Goal: Navigation & Orientation: Find specific page/section

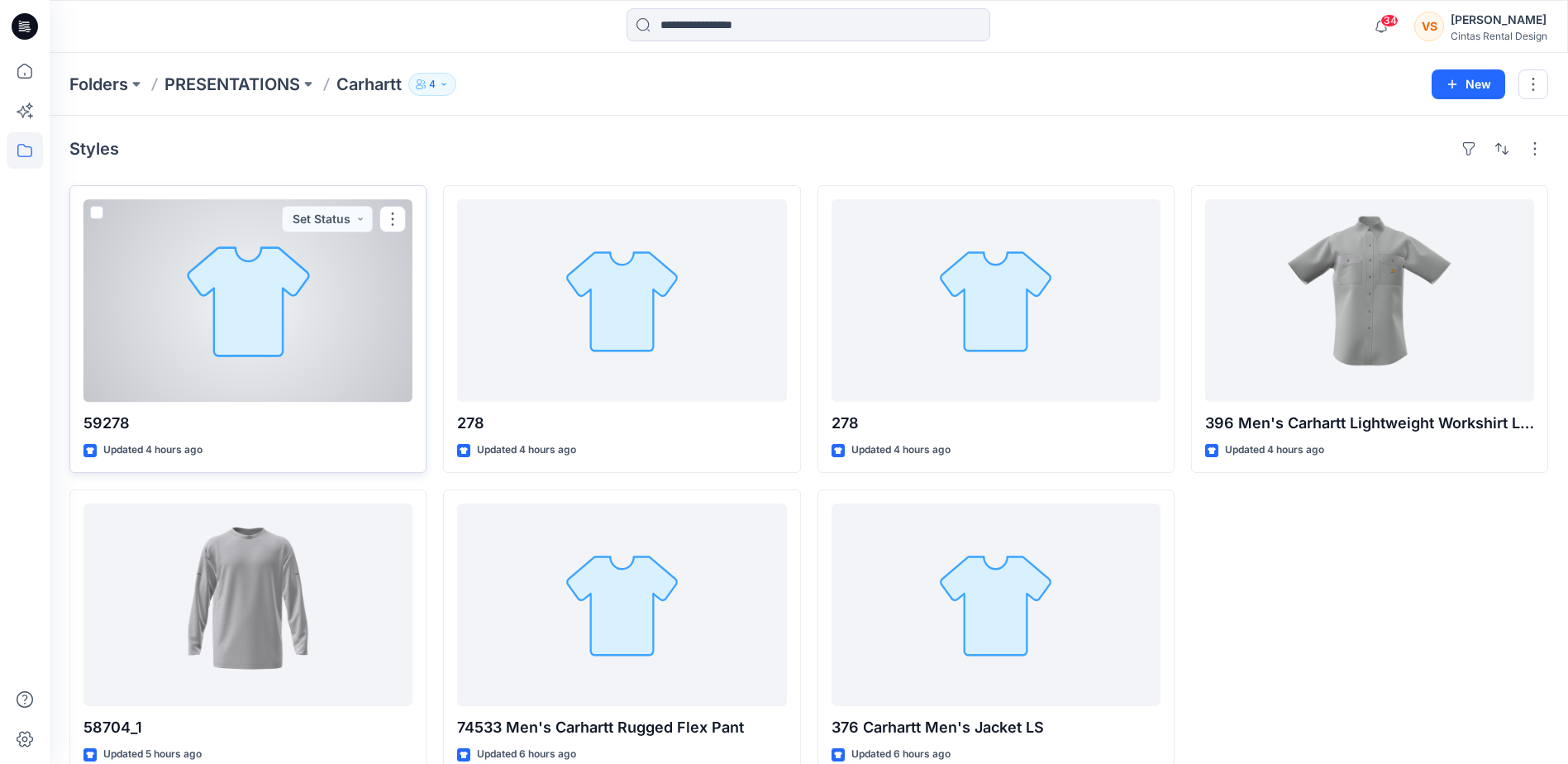
click at [308, 343] on div at bounding box center [247, 300] width 329 height 202
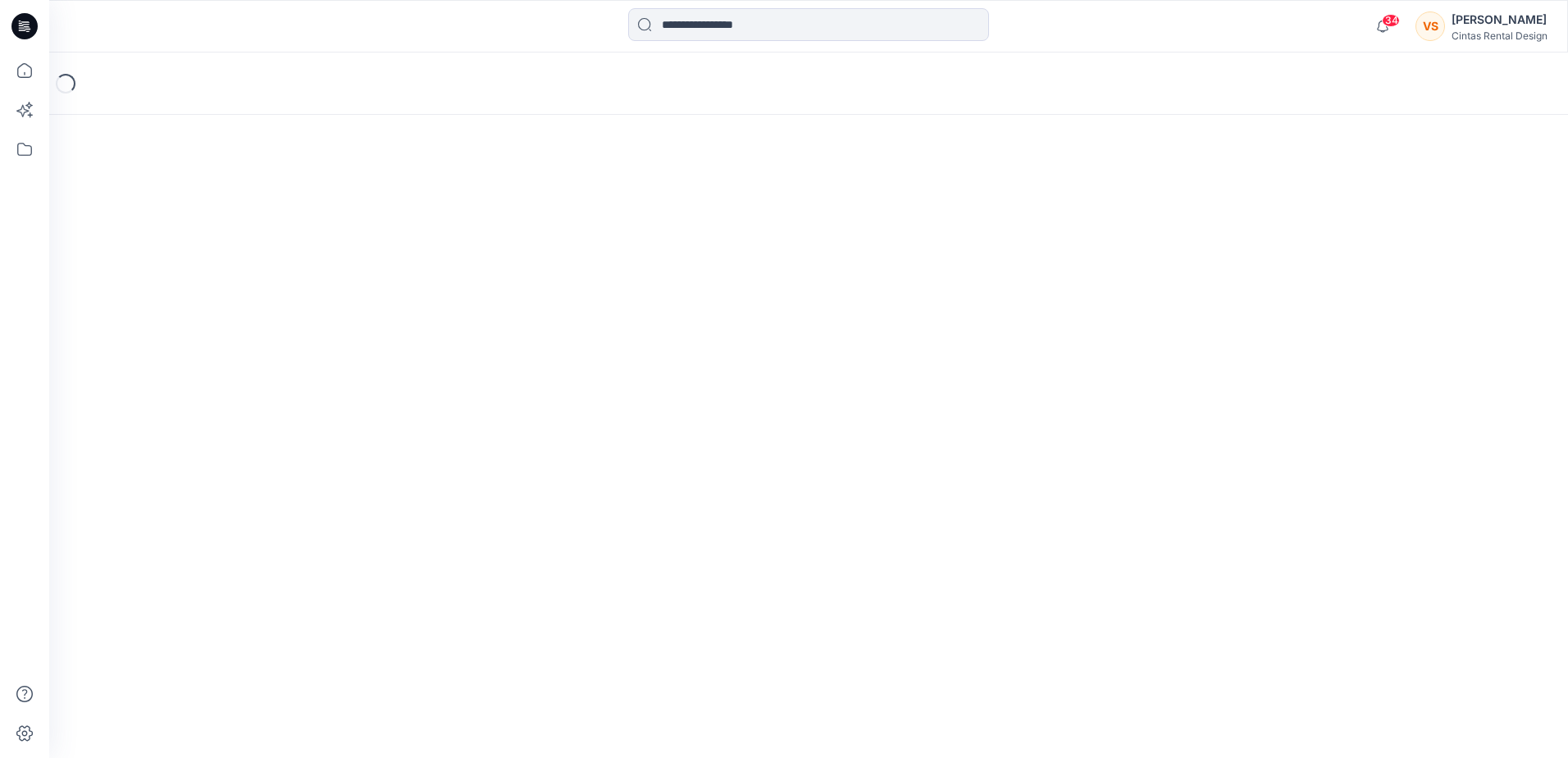
click at [305, 340] on div "Loading..." at bounding box center [808, 405] width 1519 height 706
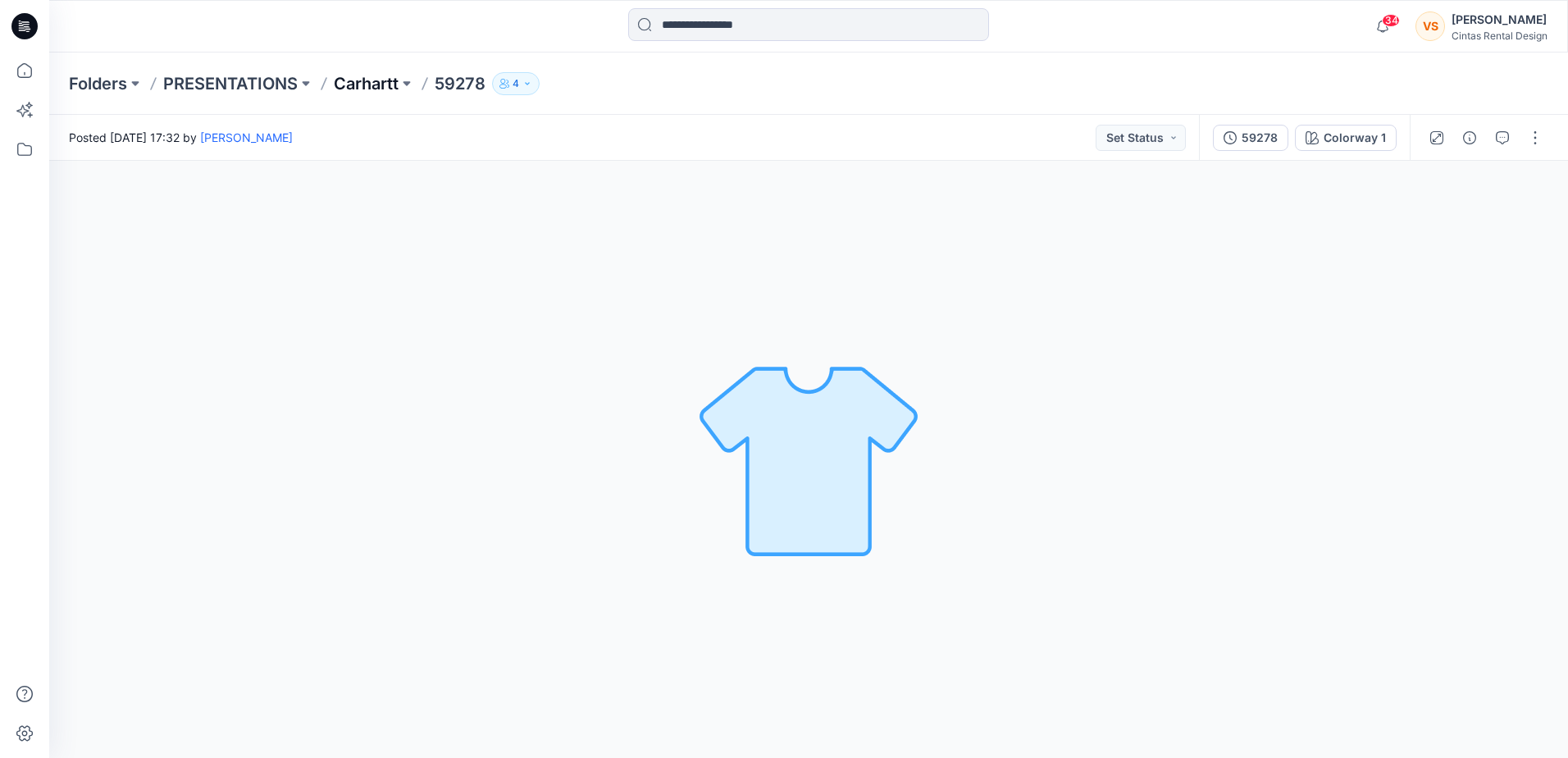
click at [378, 74] on p "Carhartt" at bounding box center [365, 83] width 65 height 23
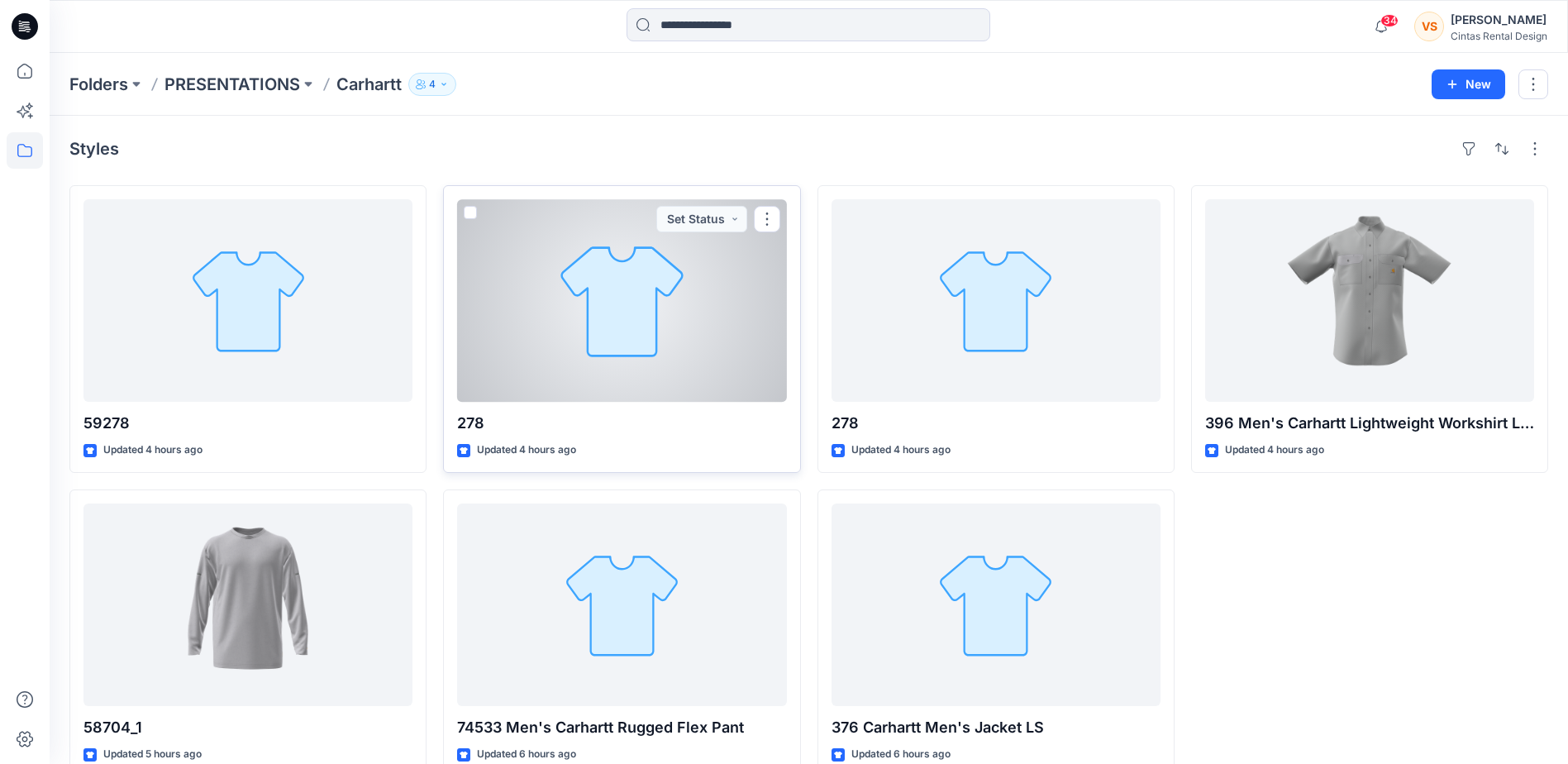
click at [587, 328] on div at bounding box center [621, 300] width 329 height 202
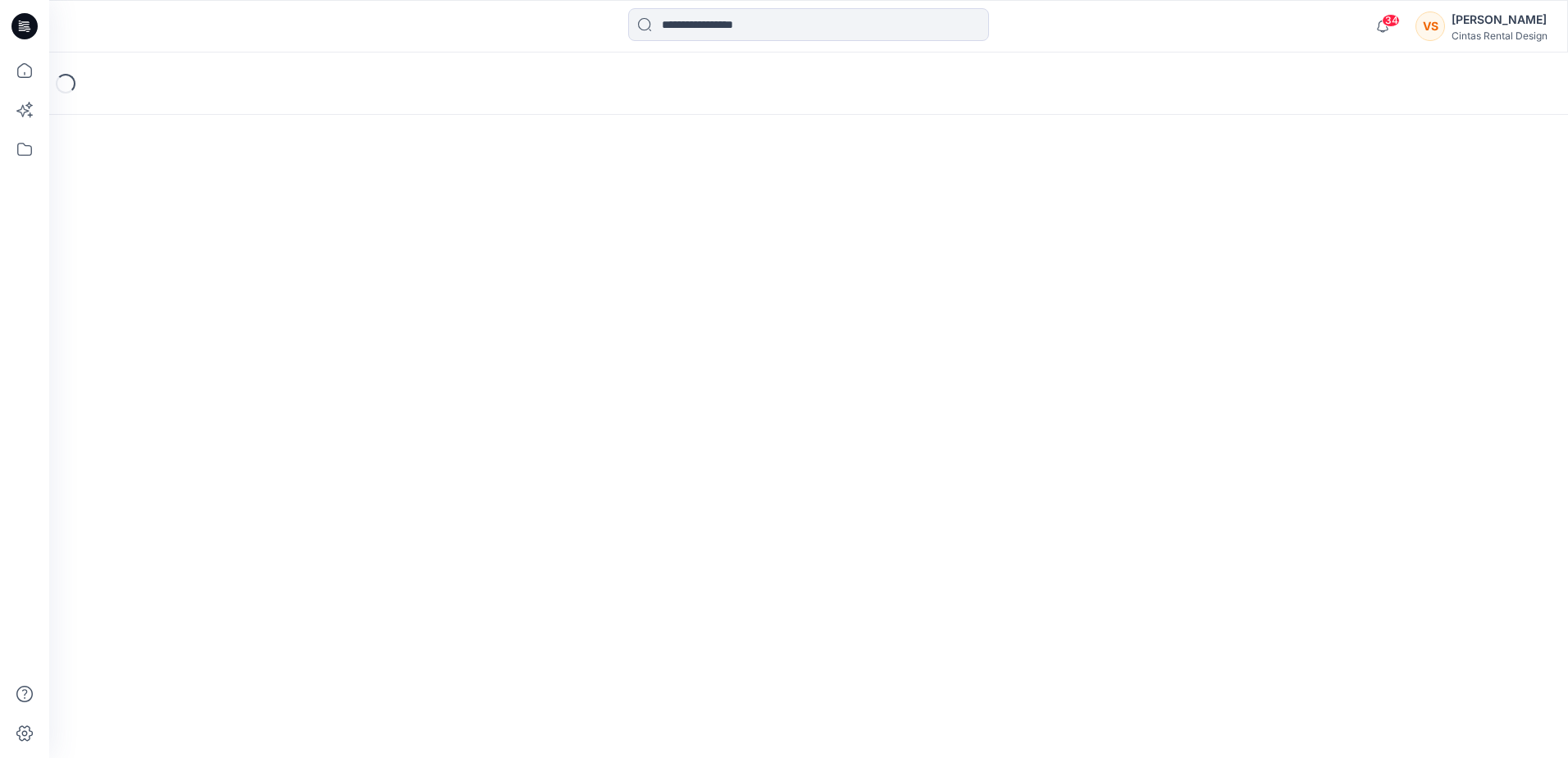
click at [582, 326] on div "Loading..." at bounding box center [808, 405] width 1519 height 706
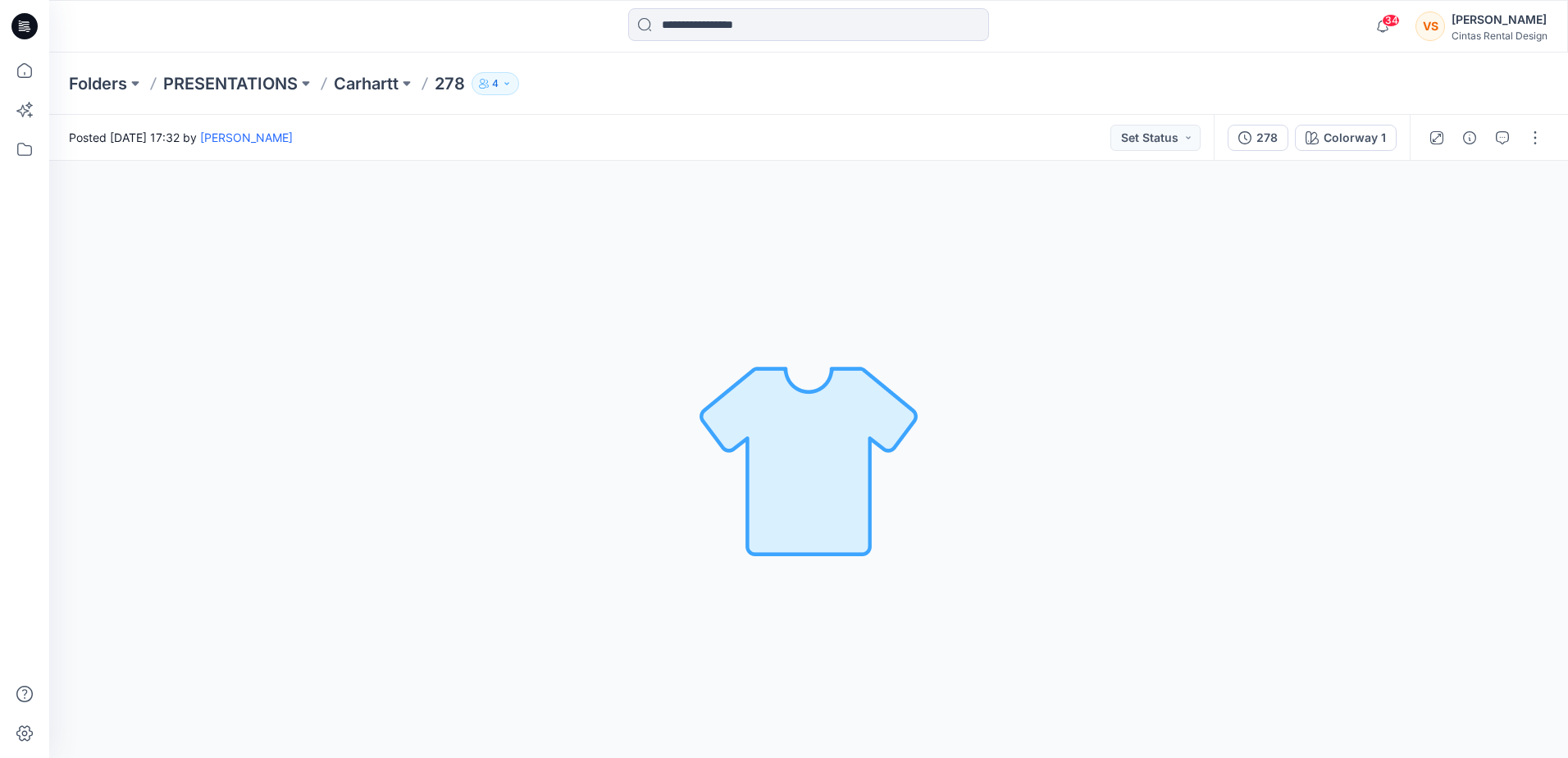
click at [378, 71] on div "Folders PRESENTATIONS Carhartt 278 4" at bounding box center [808, 83] width 1519 height 62
click at [386, 88] on p "Carhartt" at bounding box center [365, 83] width 65 height 23
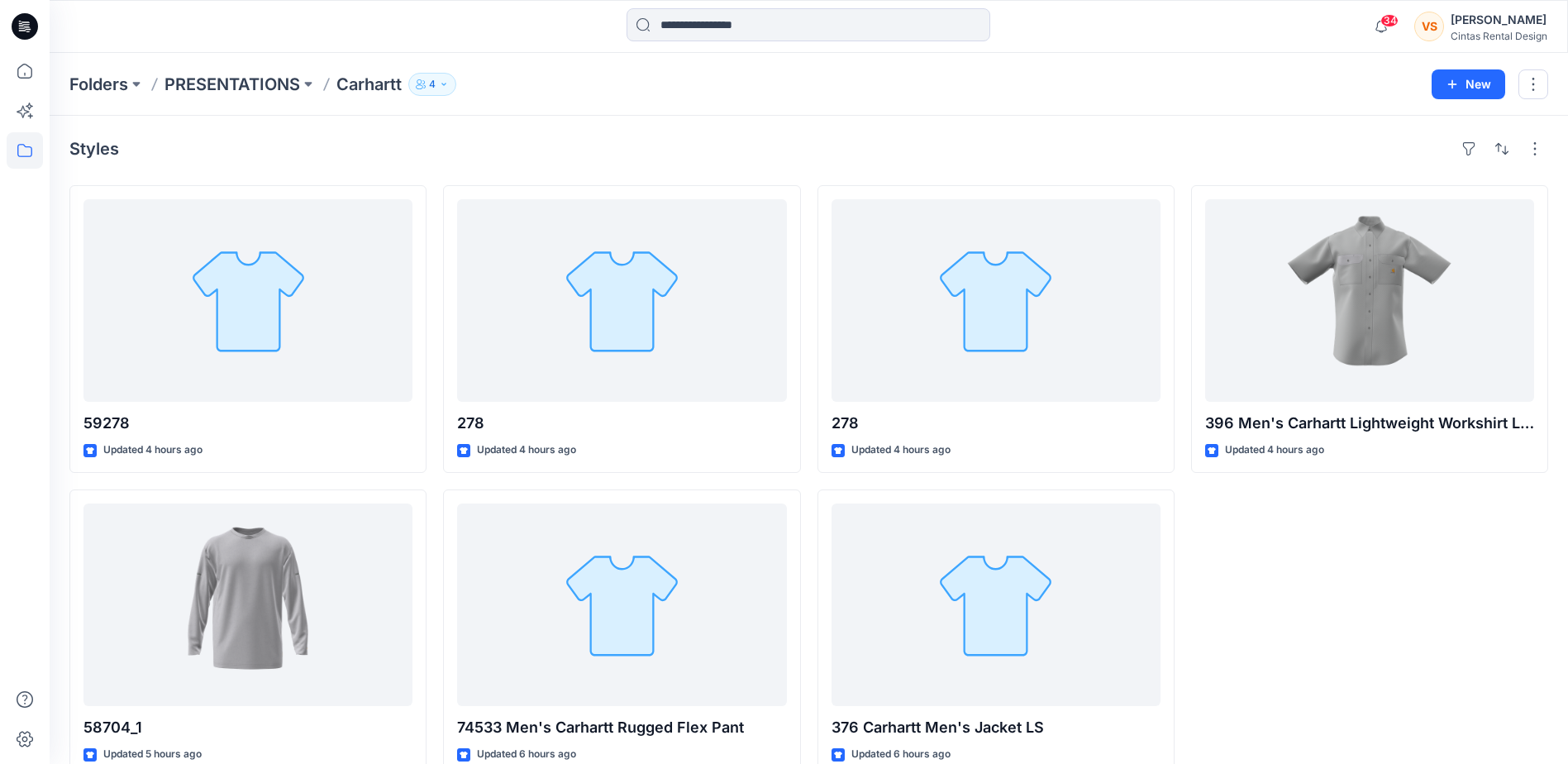
scroll to position [33, 0]
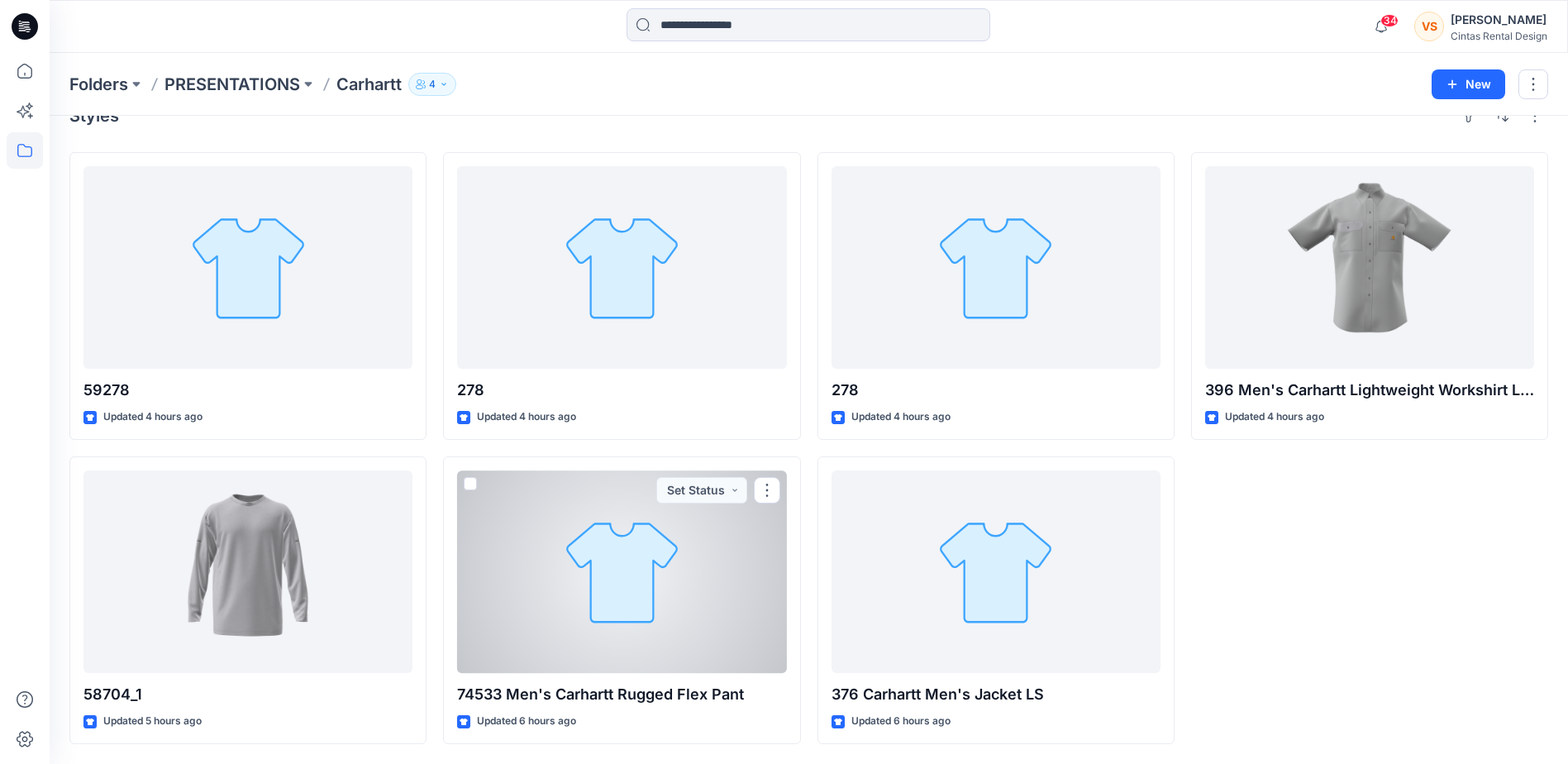
click at [599, 613] on div at bounding box center [621, 571] width 329 height 202
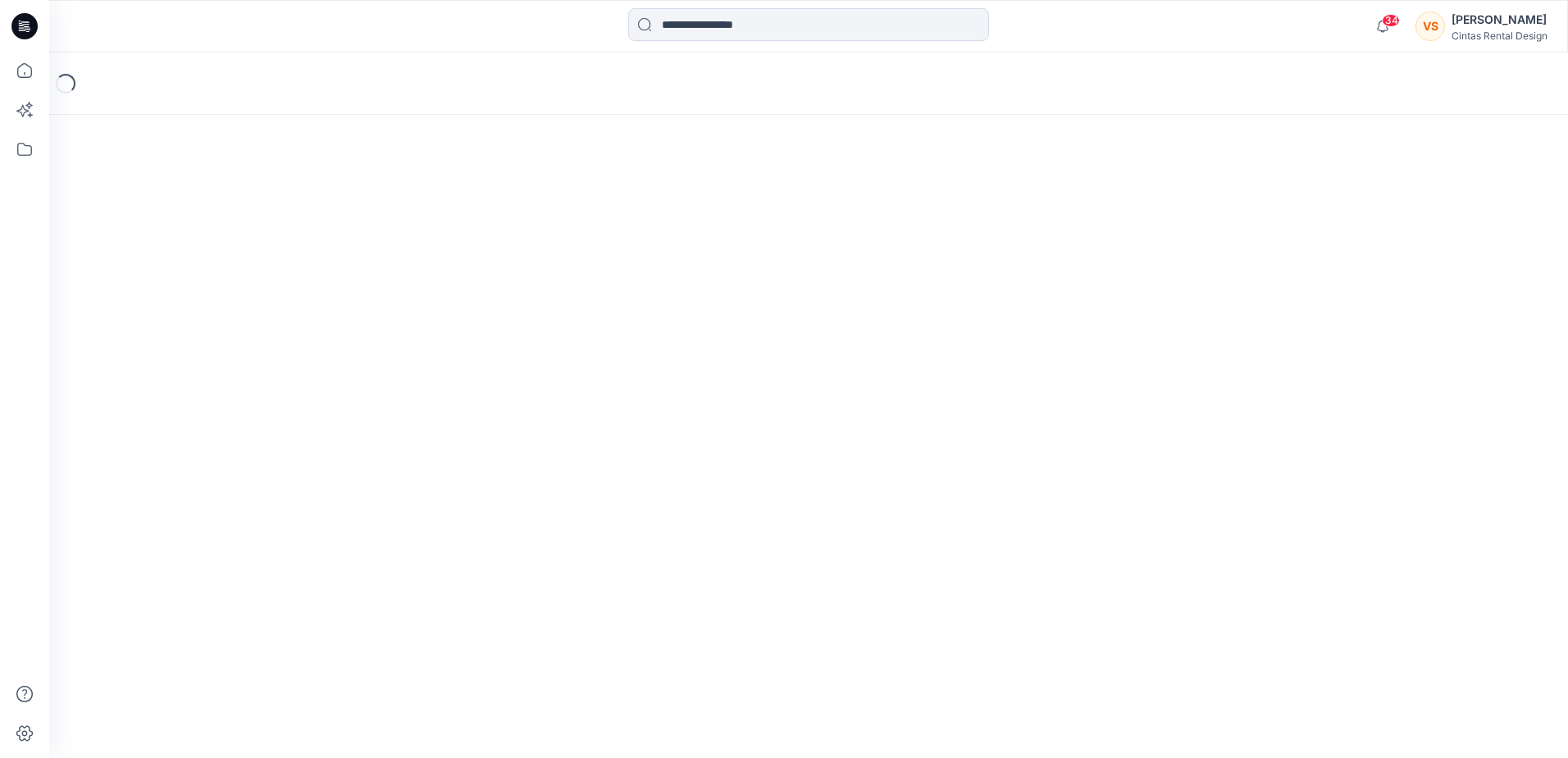
click at [594, 608] on div "Loading..." at bounding box center [808, 405] width 1519 height 706
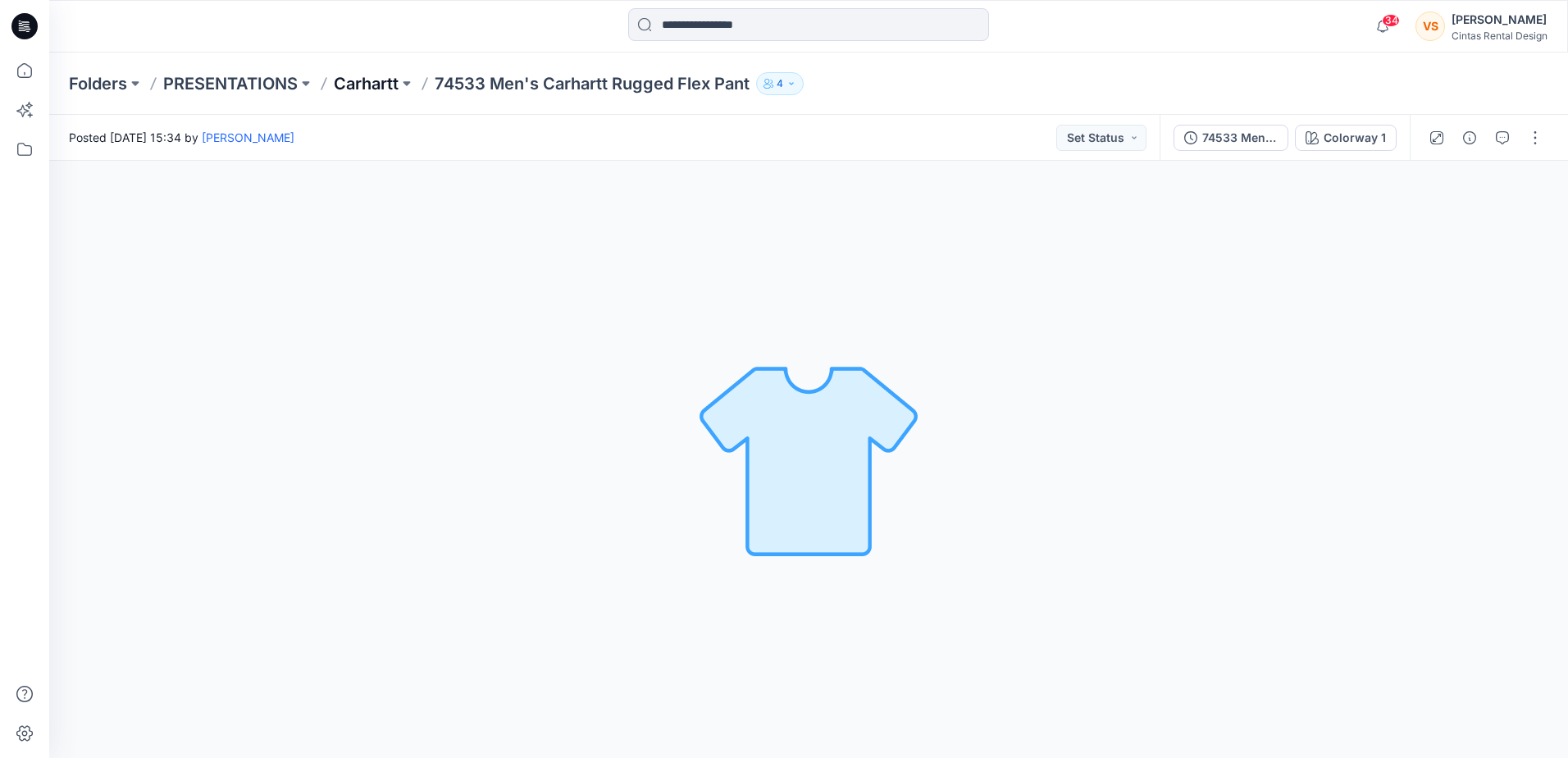
click at [382, 78] on p "Carhartt" at bounding box center [365, 83] width 65 height 23
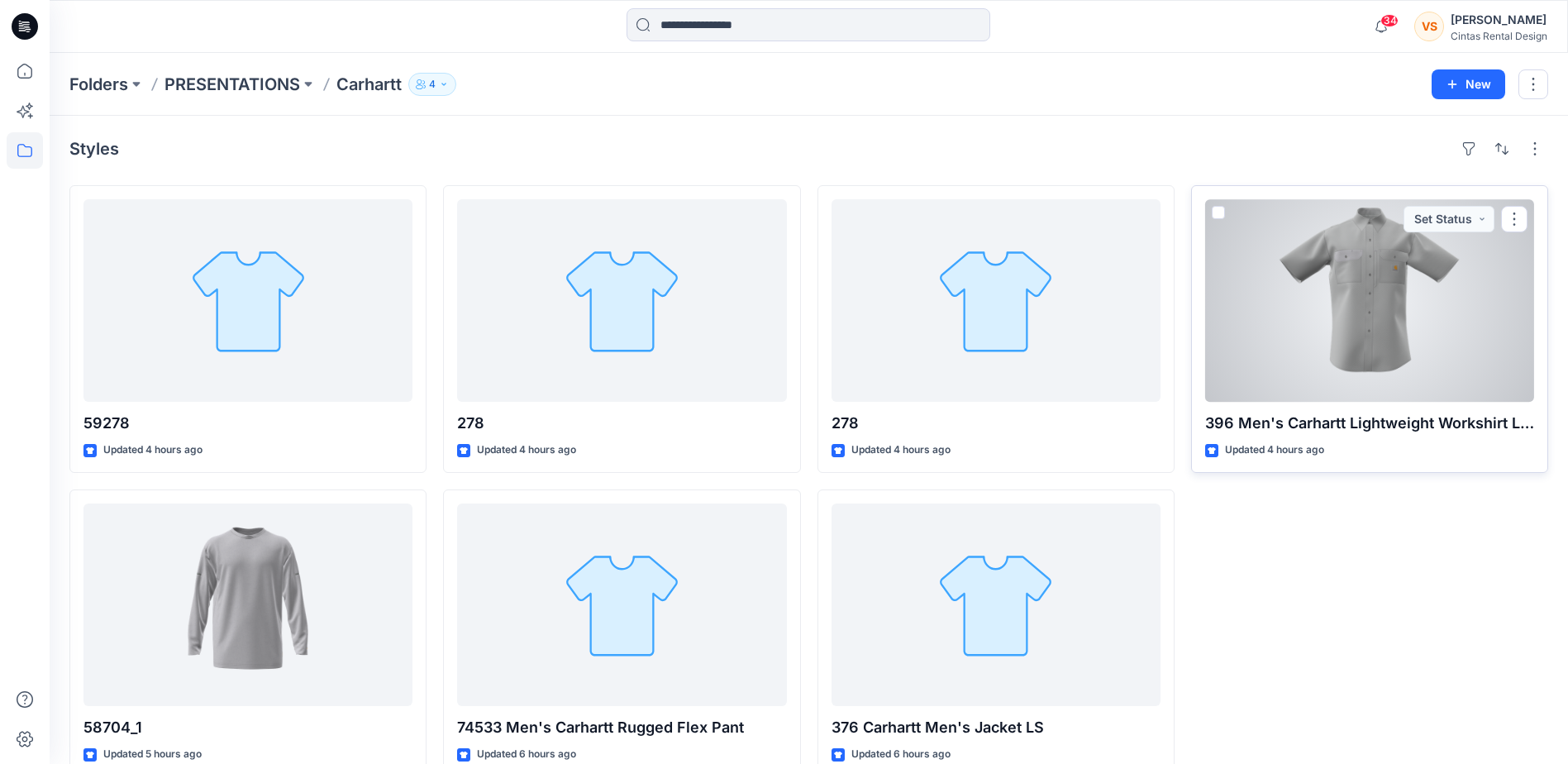
click at [1337, 334] on div at bounding box center [1370, 300] width 329 height 202
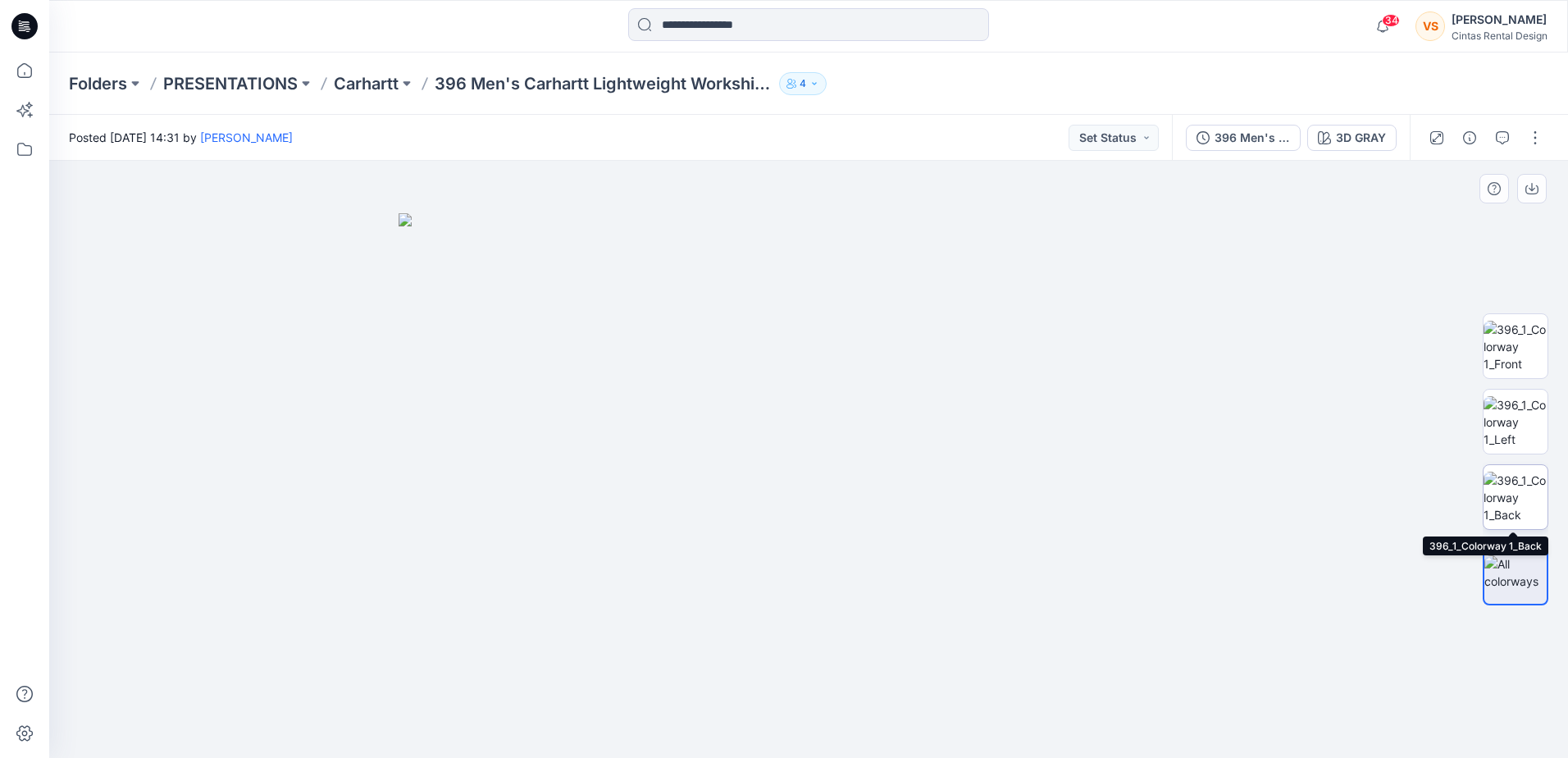
click at [1489, 477] on img at bounding box center [1516, 497] width 64 height 51
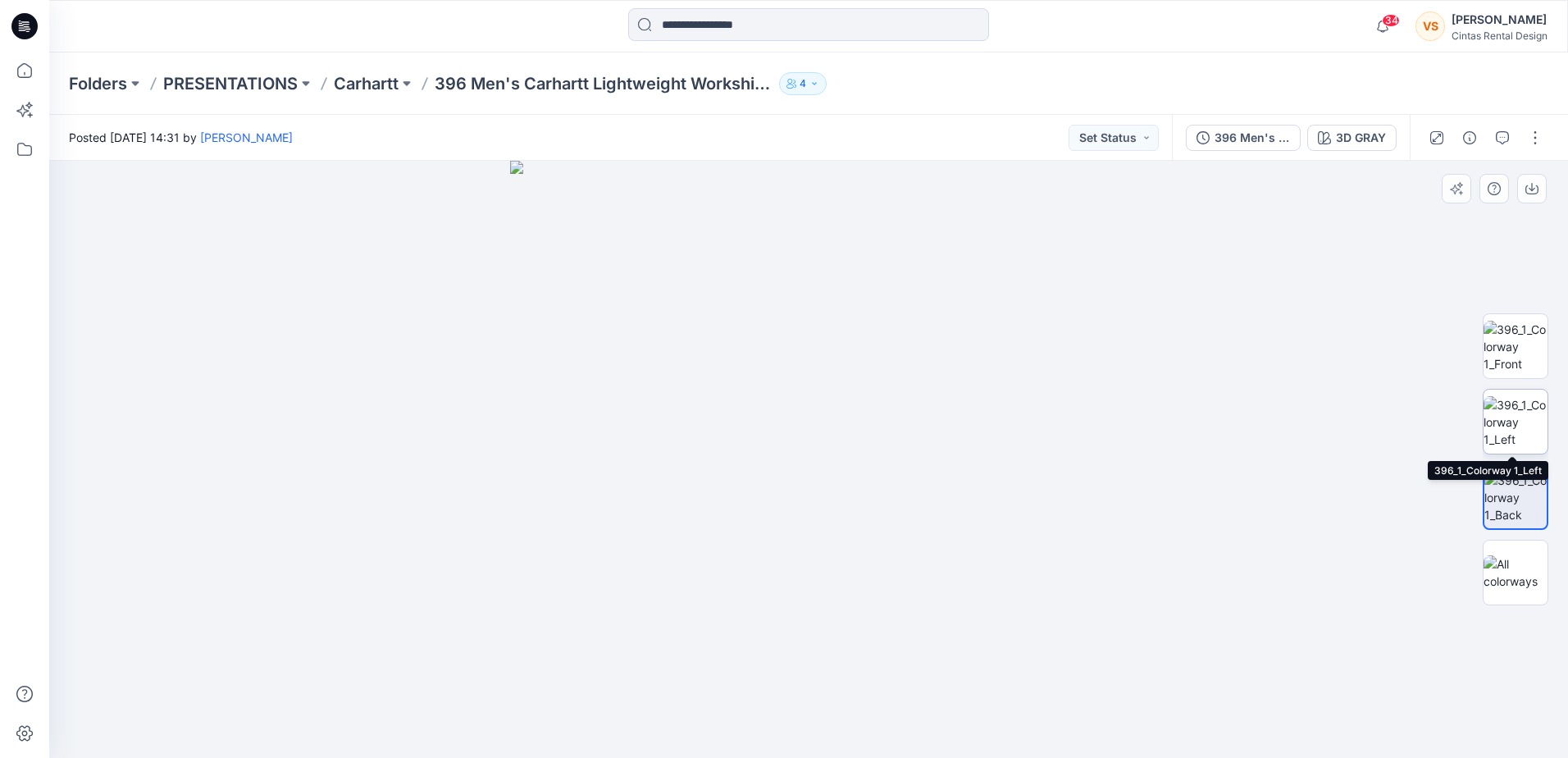
click at [1519, 432] on img at bounding box center [1516, 422] width 64 height 51
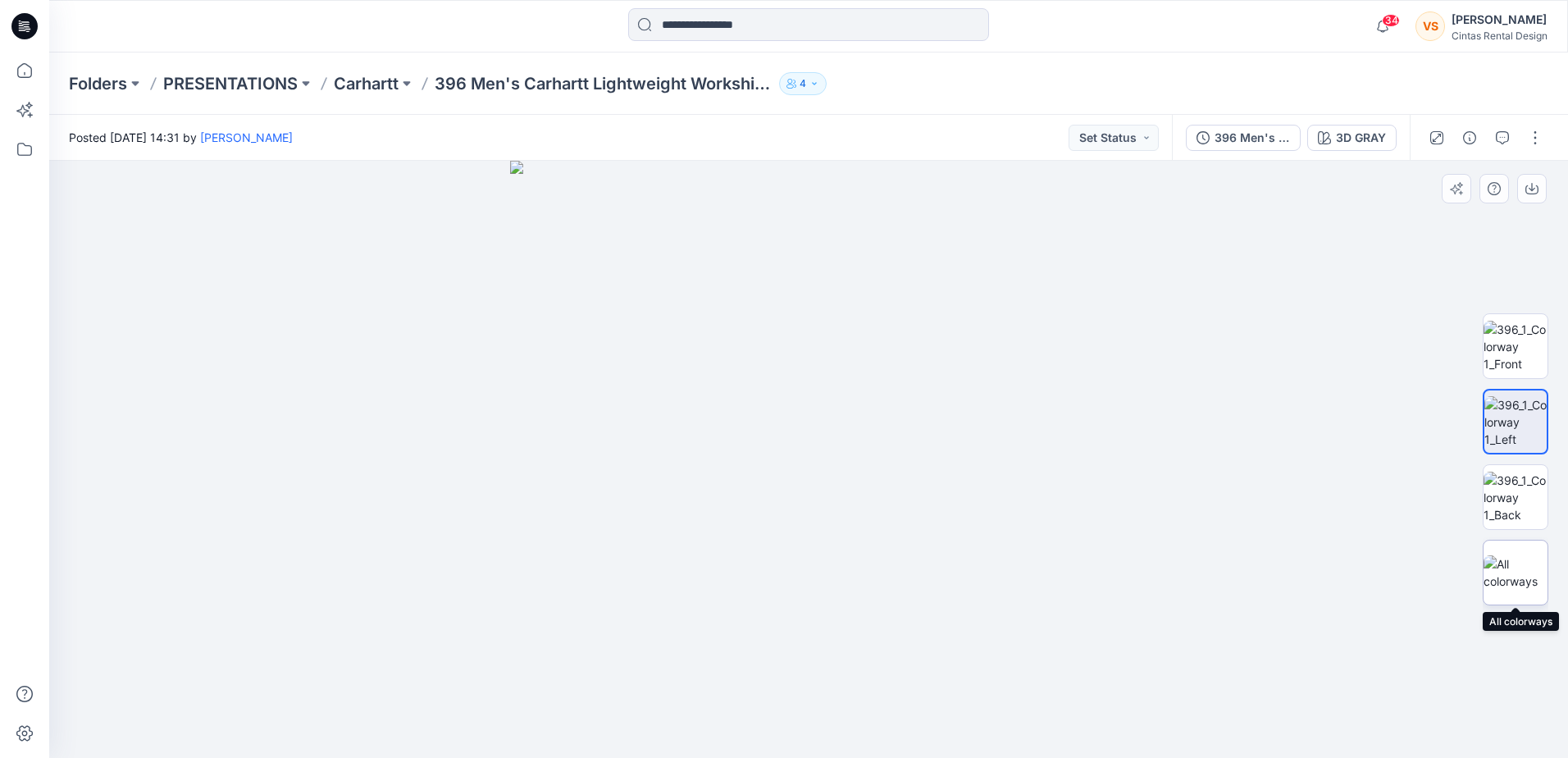
click at [1519, 544] on div at bounding box center [1516, 573] width 66 height 66
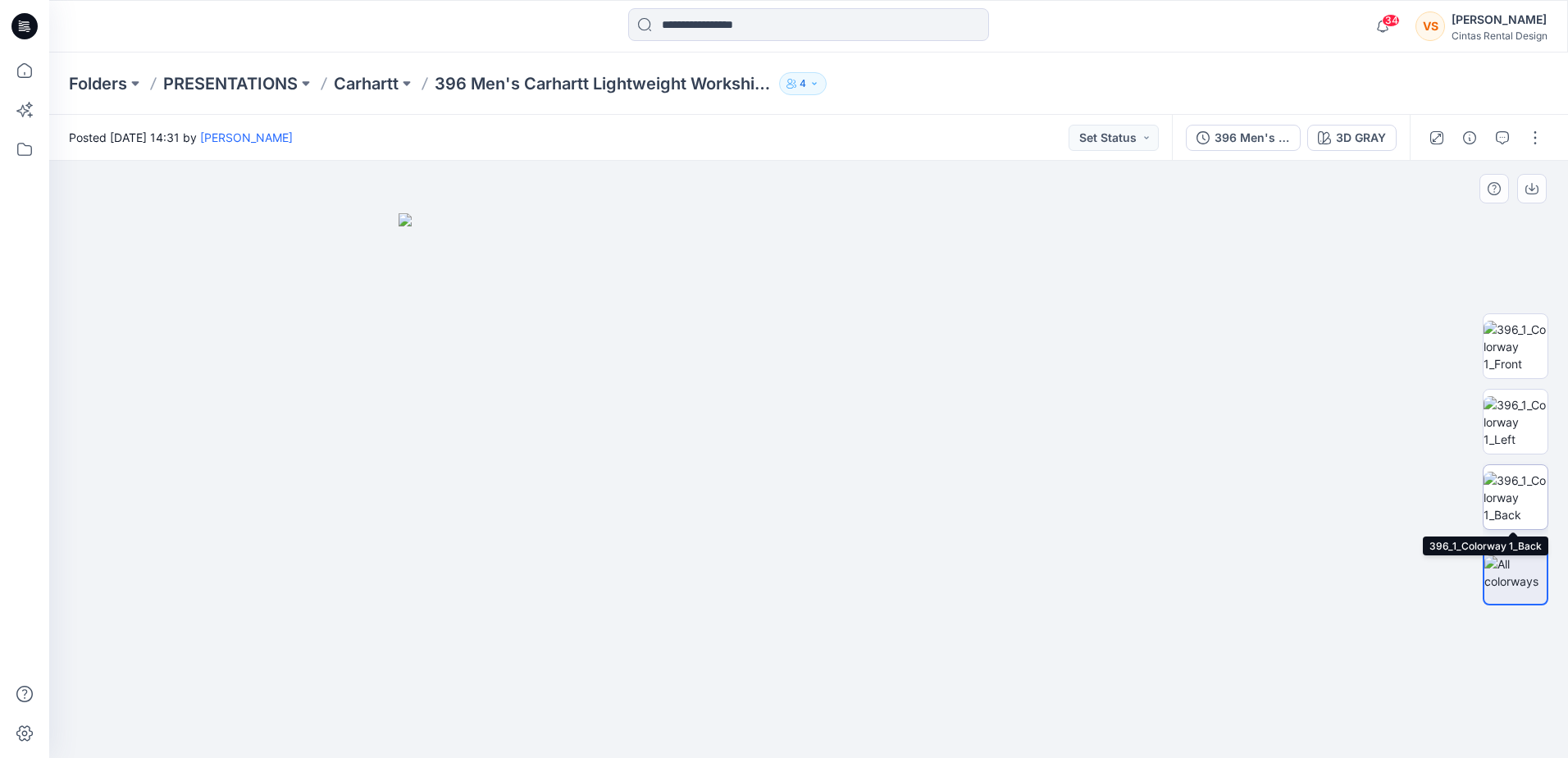
click at [1517, 509] on img at bounding box center [1516, 497] width 64 height 51
